Goal: Find specific page/section: Find specific page/section

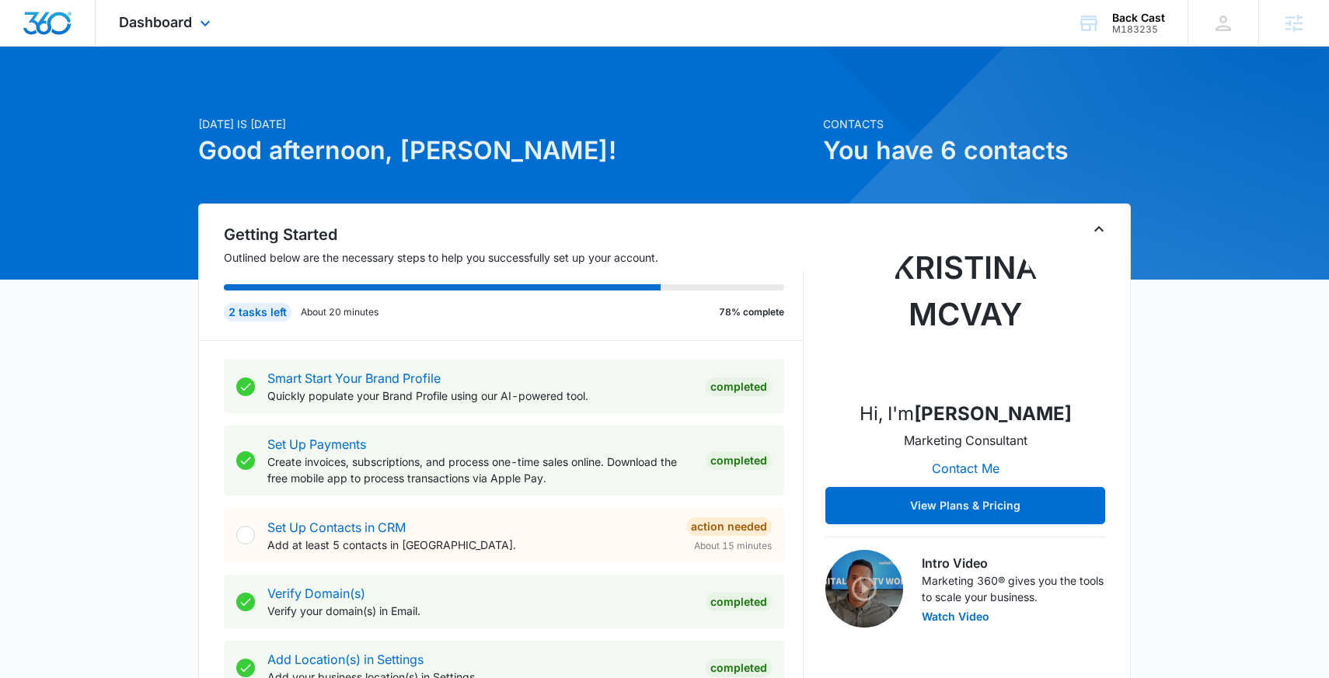
click at [153, 4] on div "Dashboard Apps Reputation Websites Forms CRM Email Social Shop Content Ads Inte…" at bounding box center [167, 23] width 142 height 46
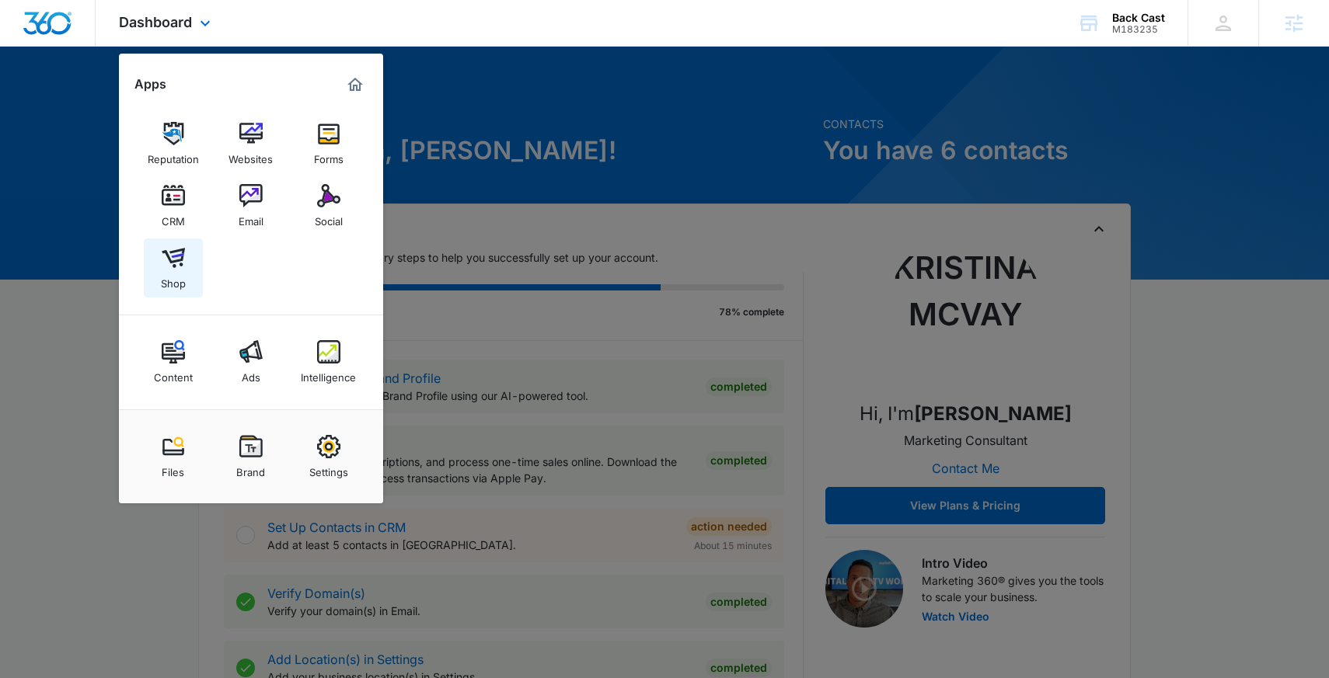
click at [177, 270] on img at bounding box center [173, 257] width 23 height 23
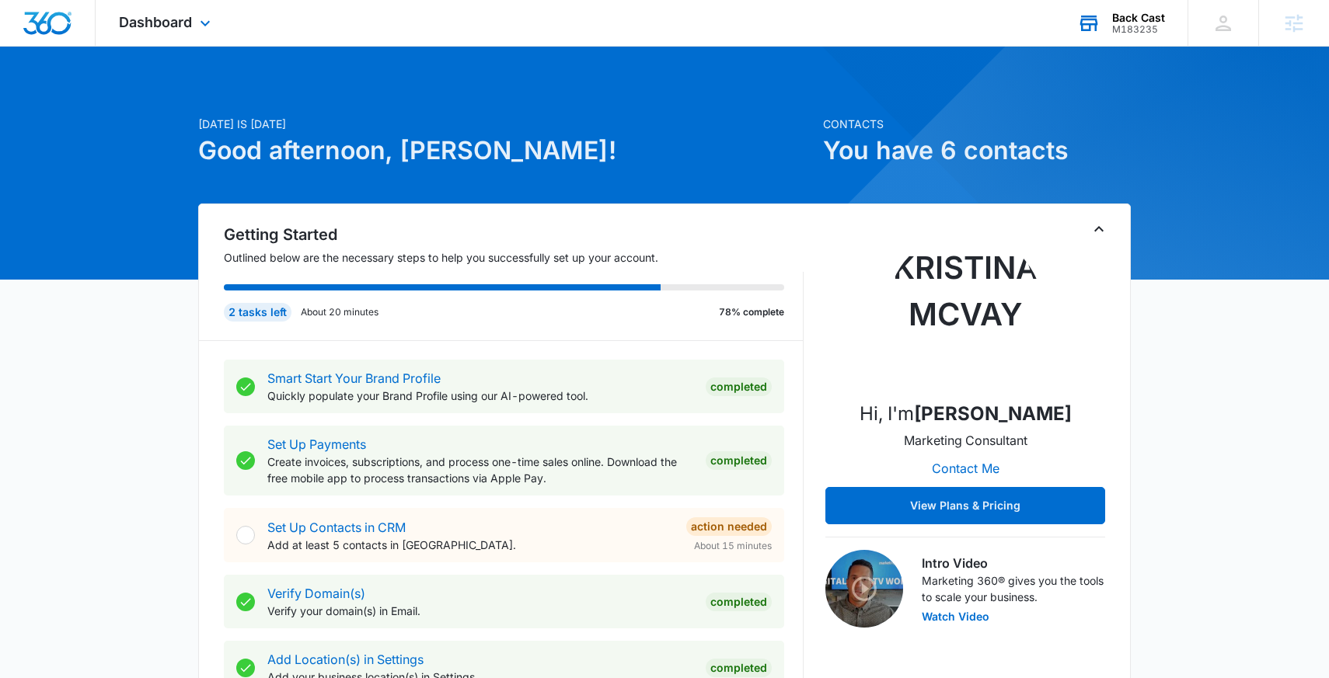
click at [1140, 16] on div "Back Cast" at bounding box center [1138, 18] width 53 height 12
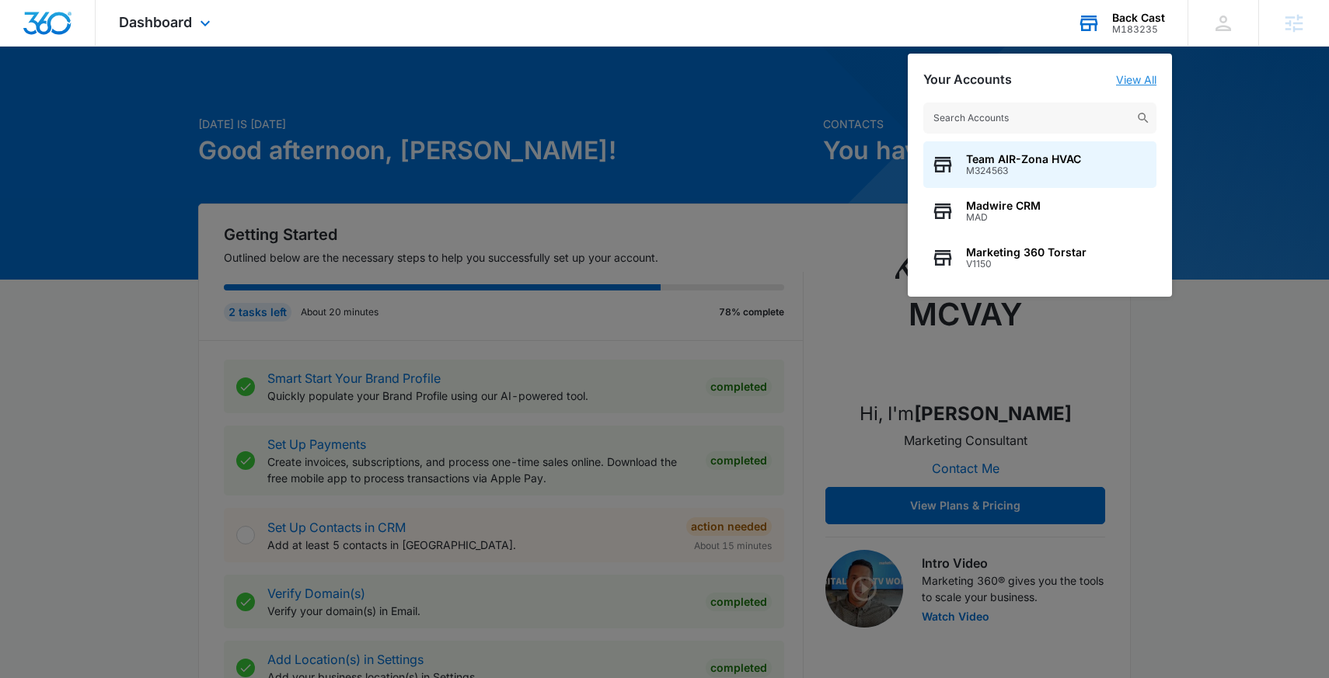
click at [1145, 85] on link "View All" at bounding box center [1136, 79] width 40 height 13
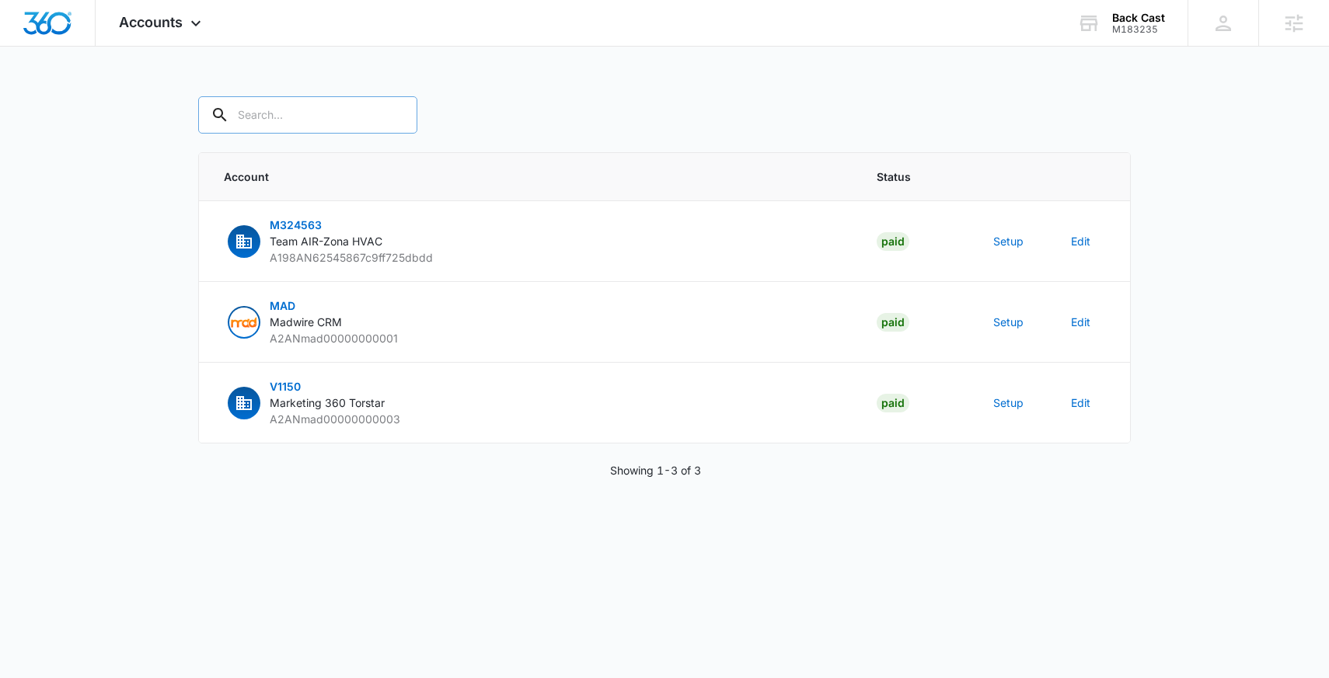
click at [383, 127] on div at bounding box center [395, 114] width 25 height 37
click at [320, 116] on input "text" at bounding box center [307, 114] width 219 height 37
paste input "M183235"
type input "M183235"
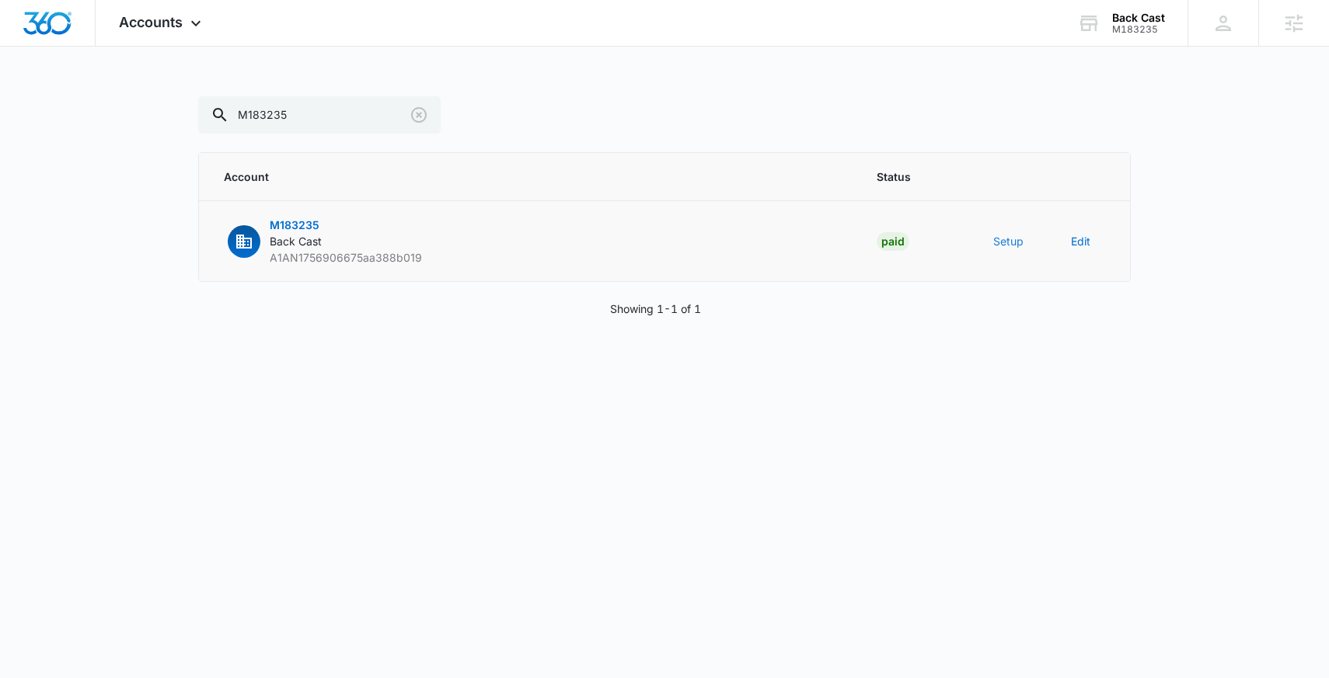
click at [1009, 245] on button "Setup" at bounding box center [1008, 241] width 30 height 16
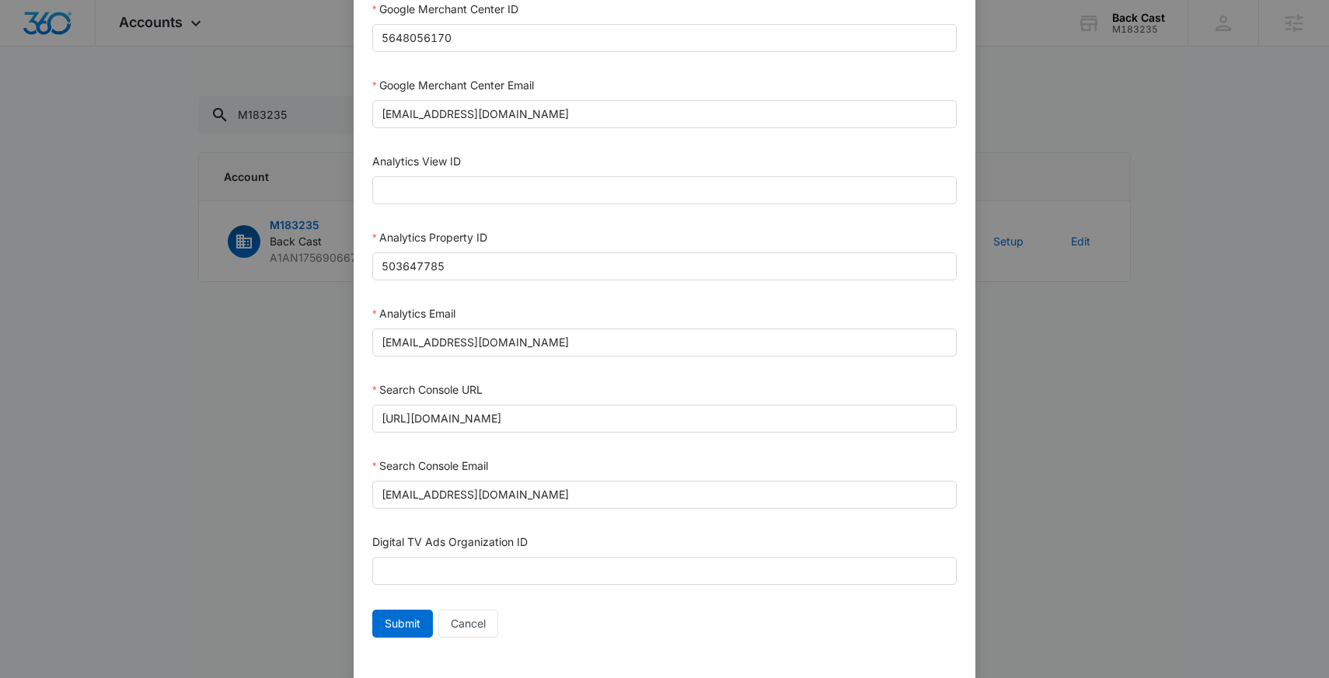
scroll to position [686, 0]
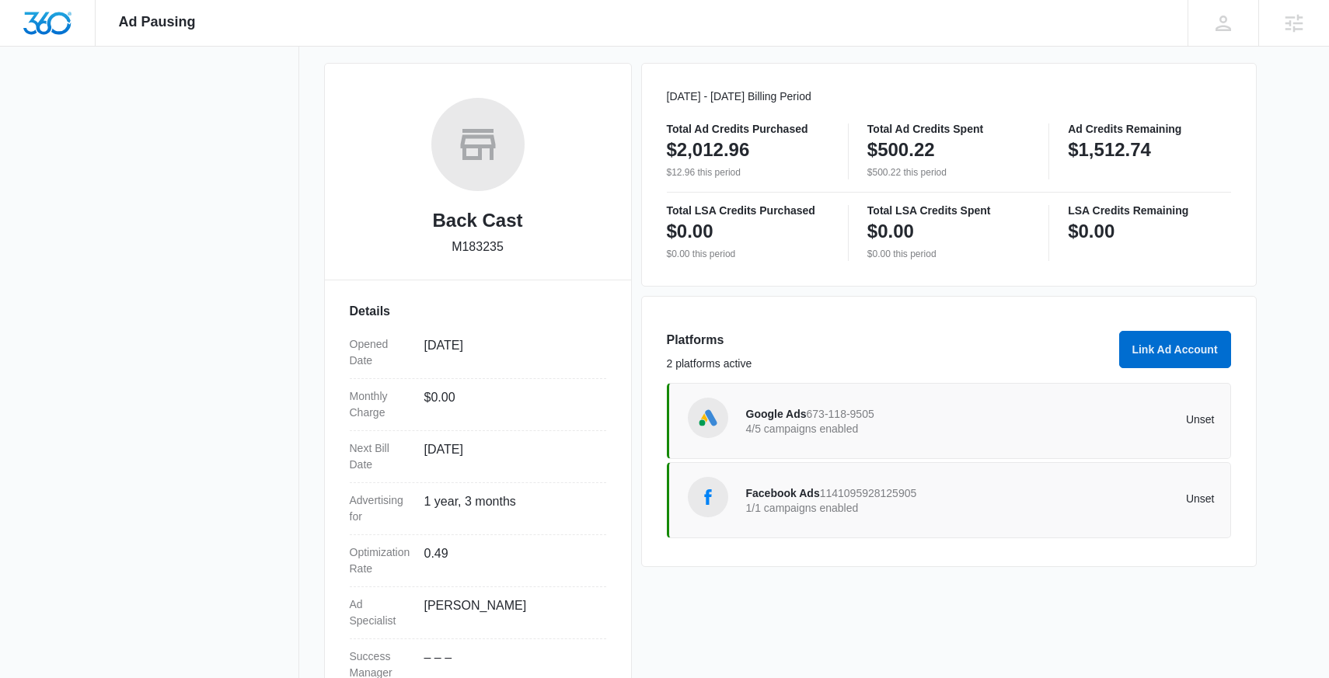
scroll to position [205, 0]
